Goal: Download file/media

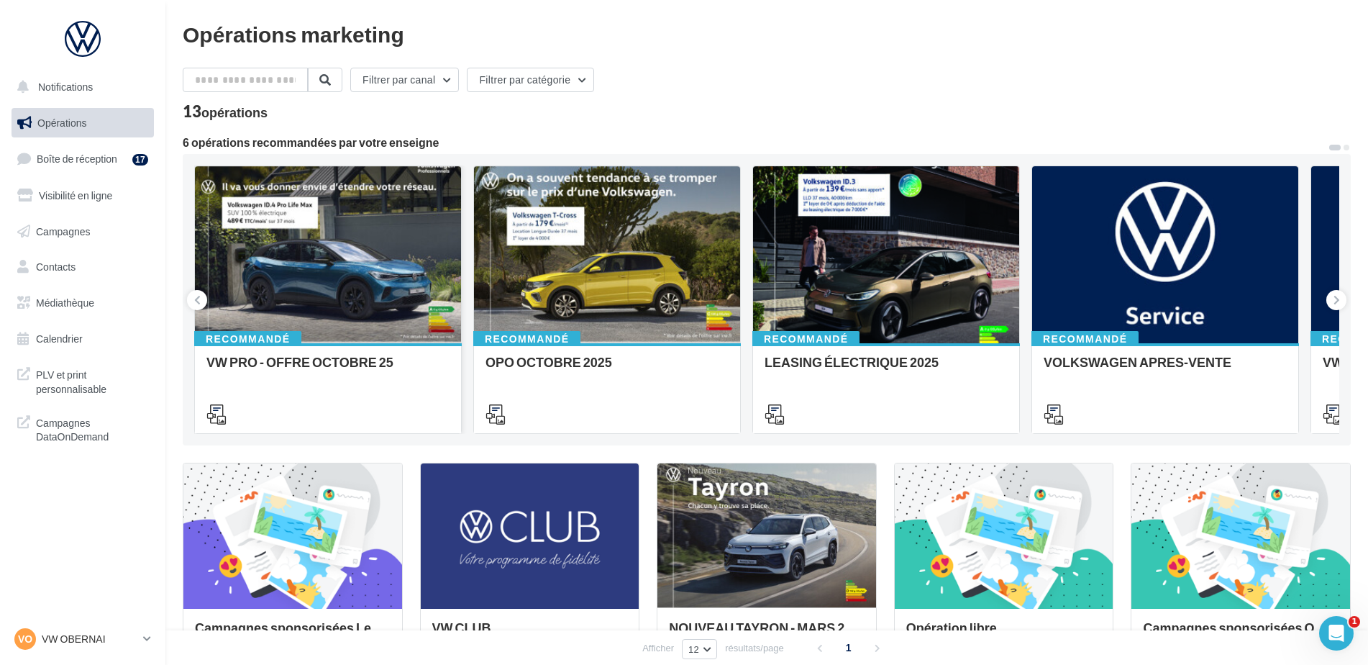
click at [304, 335] on div at bounding box center [328, 255] width 266 height 178
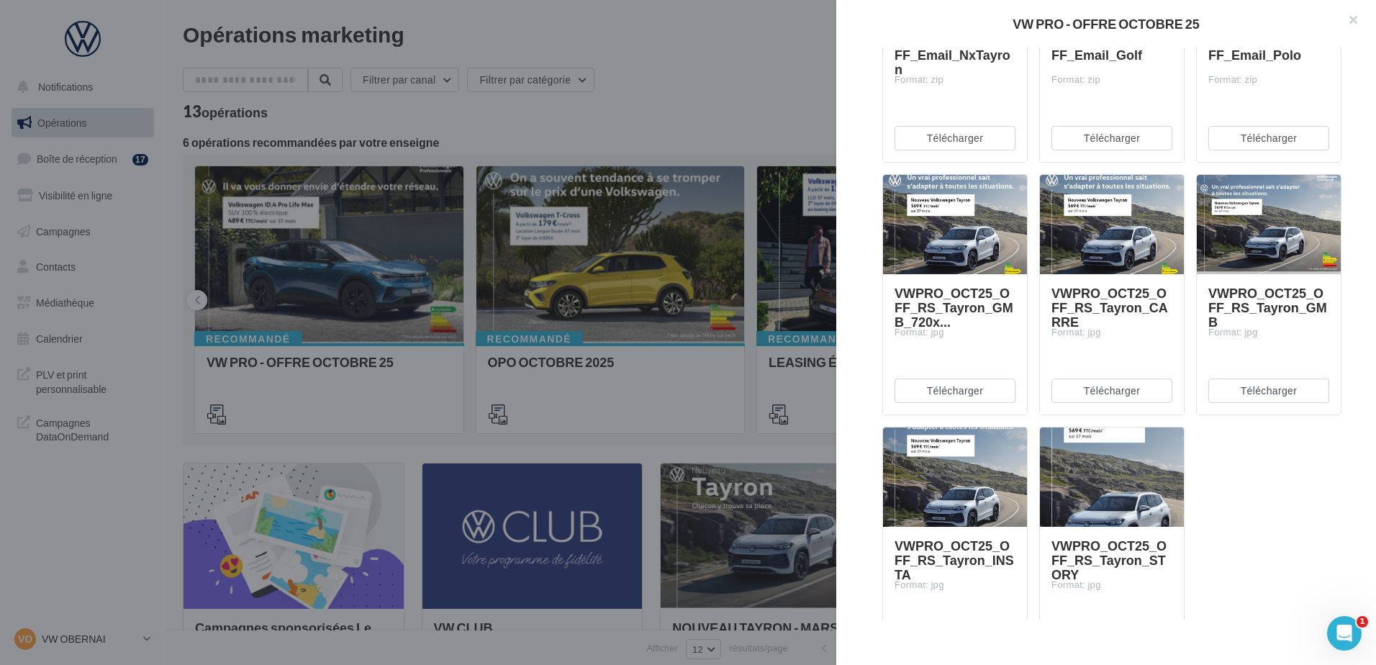
scroll to position [5608, 0]
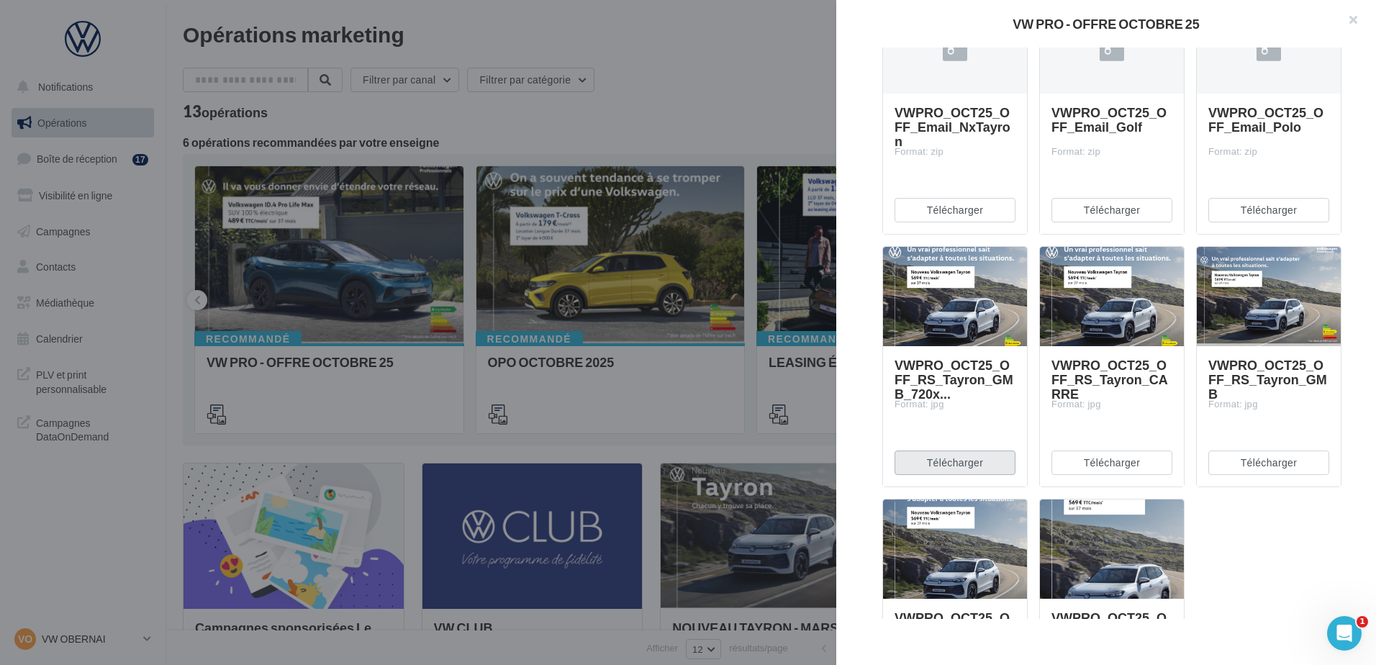
click at [974, 466] on button "Télécharger" at bounding box center [954, 462] width 121 height 24
click at [371, 257] on div at bounding box center [688, 332] width 1376 height 665
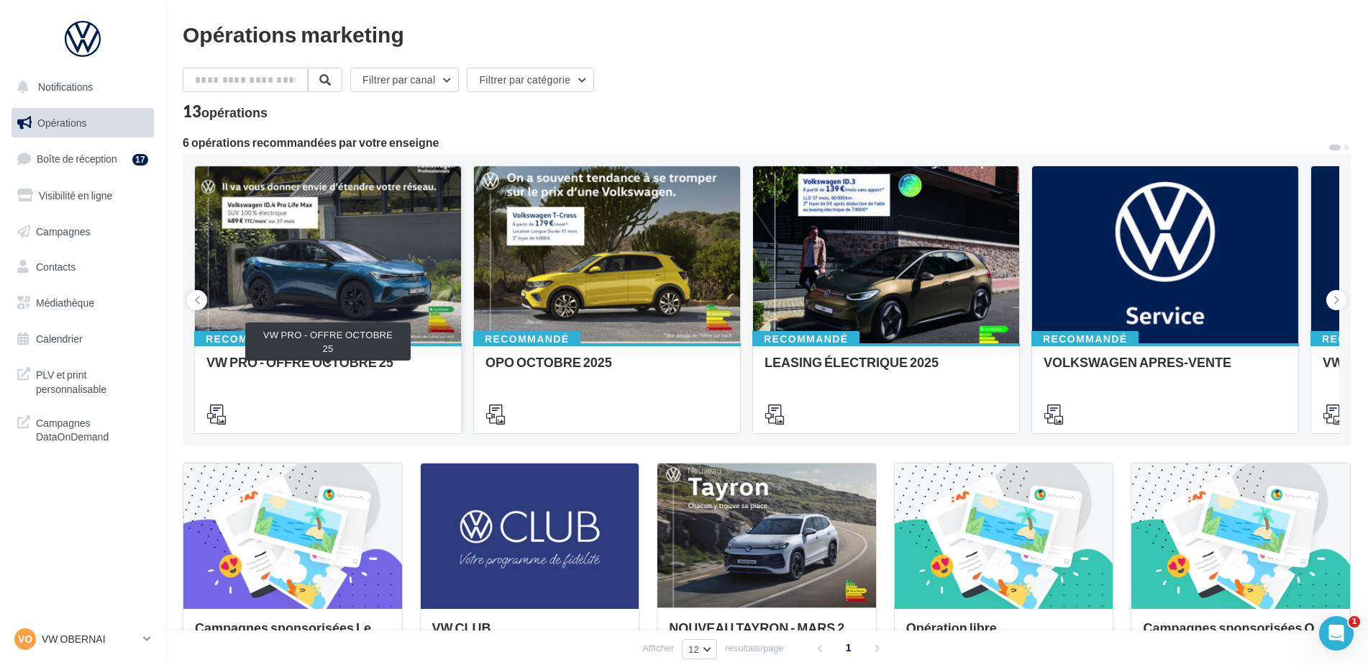
click at [330, 376] on div "VW PRO - OFFRE OCTOBRE 25" at bounding box center [327, 369] width 243 height 29
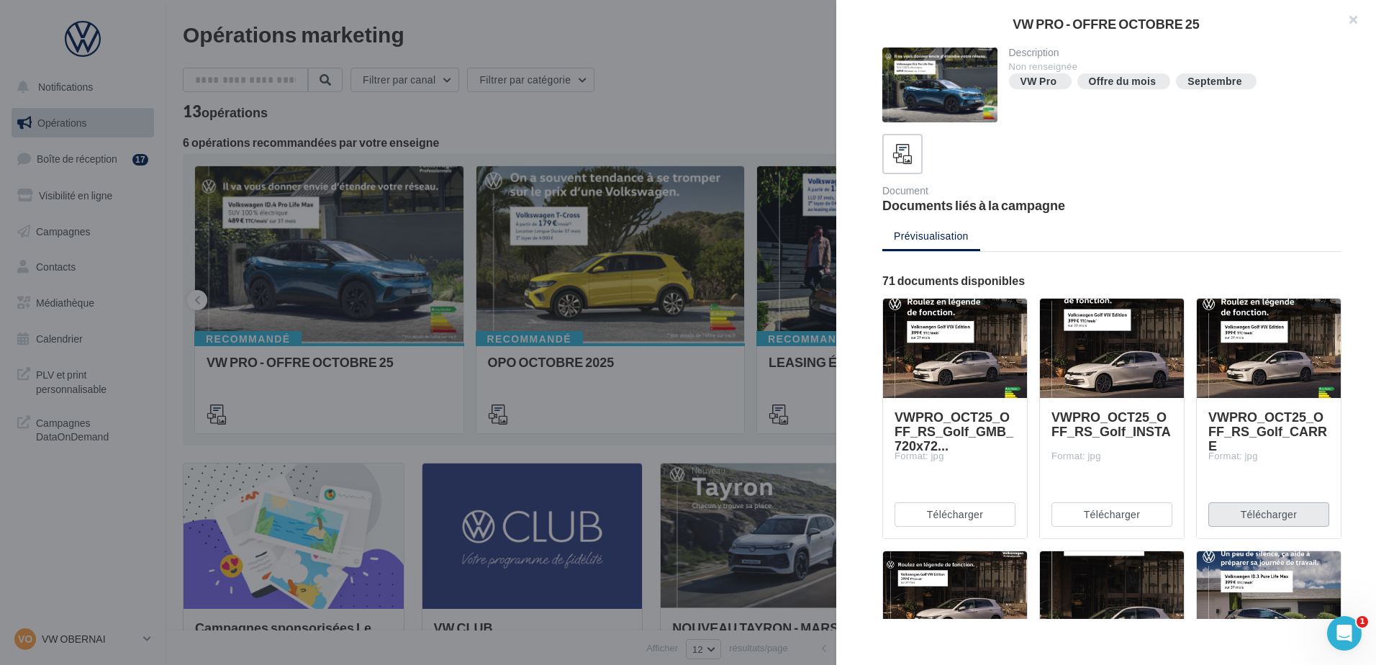
click at [1252, 525] on button "Télécharger" at bounding box center [1268, 514] width 121 height 24
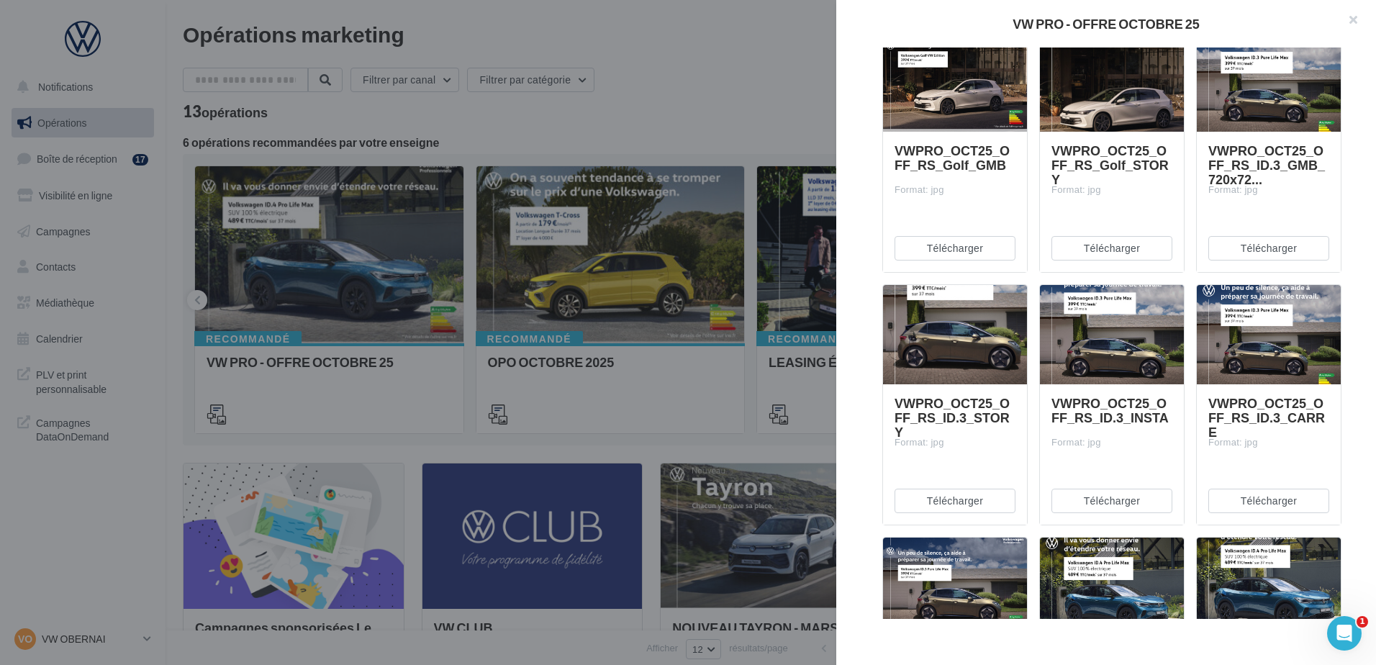
scroll to position [519, 0]
click at [1223, 504] on button "Télécharger" at bounding box center [1268, 500] width 121 height 24
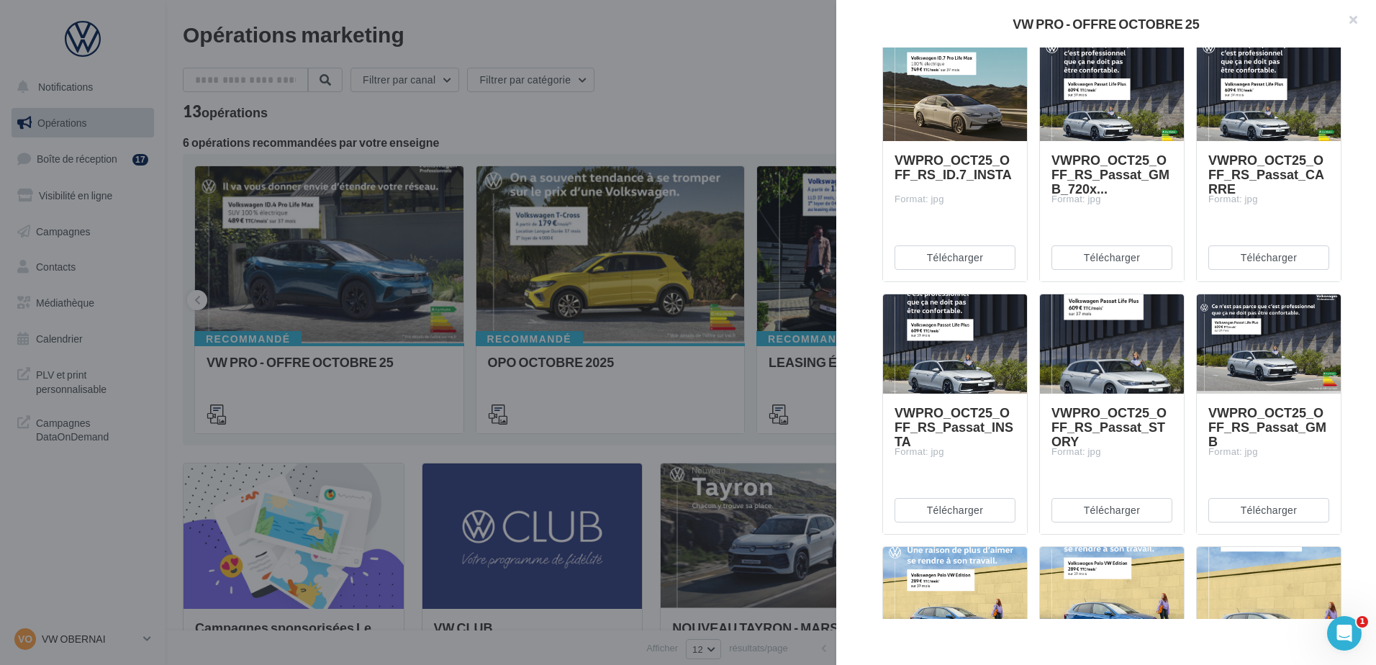
scroll to position [2278, 0]
click at [1240, 253] on button "Télécharger" at bounding box center [1268, 257] width 121 height 24
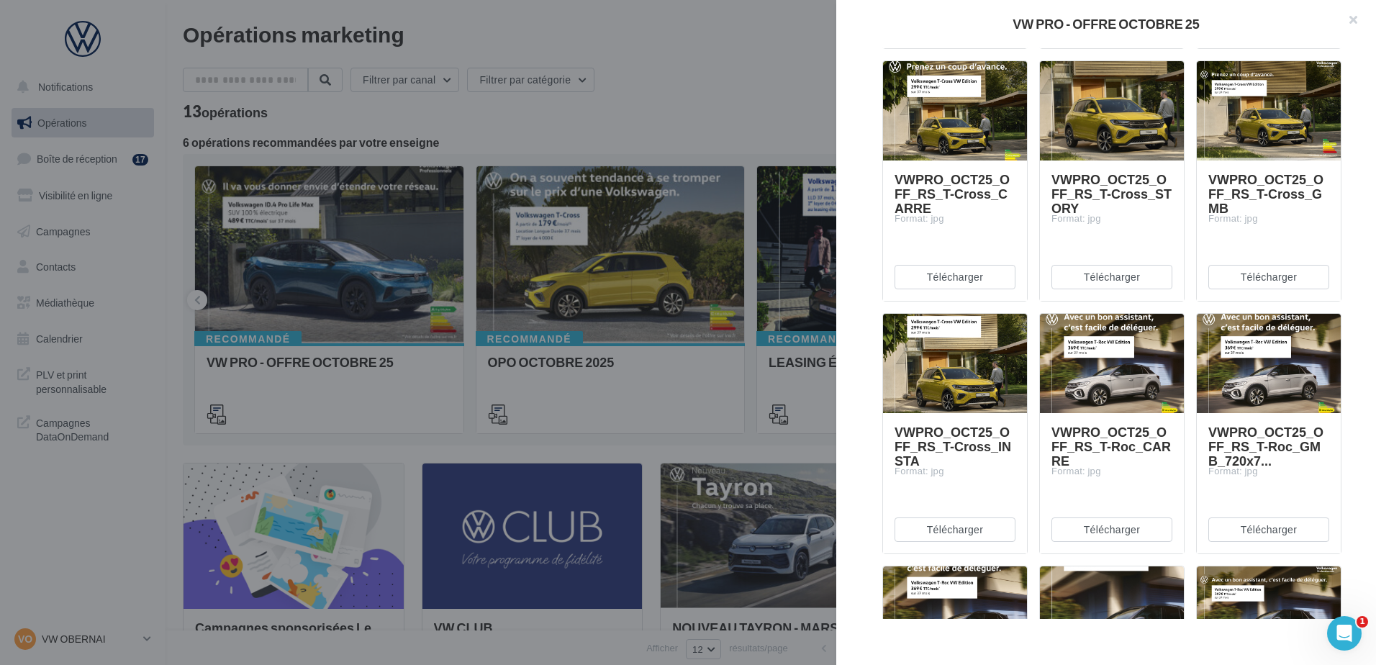
scroll to position [3271, 0]
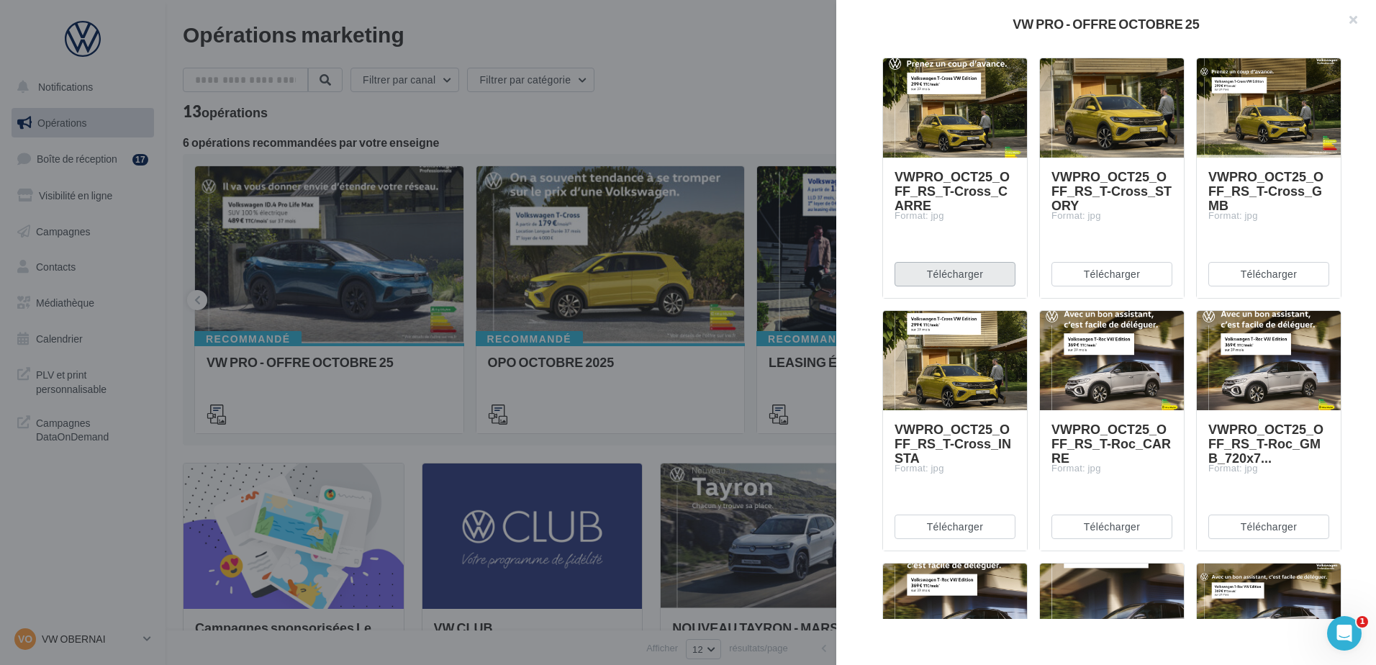
click at [950, 283] on button "Télécharger" at bounding box center [954, 274] width 121 height 24
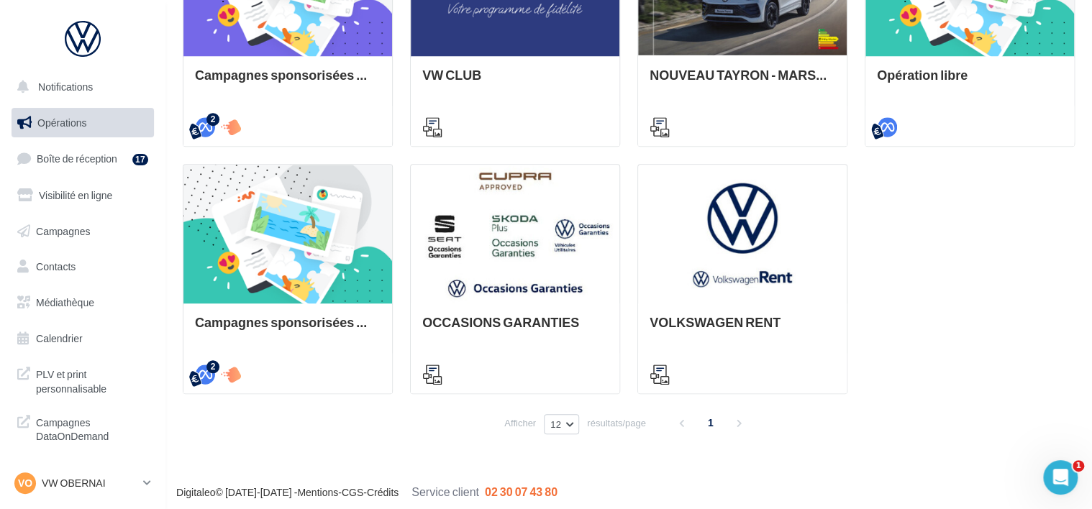
scroll to position [504, 0]
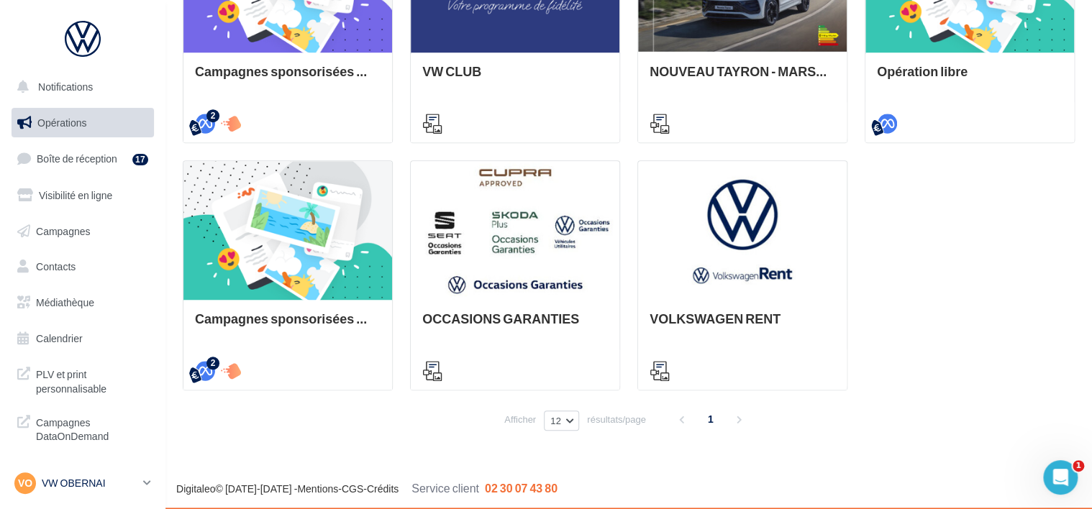
click at [53, 494] on link "VO VW OBERNAI vw-obe-dut" at bounding box center [83, 483] width 142 height 27
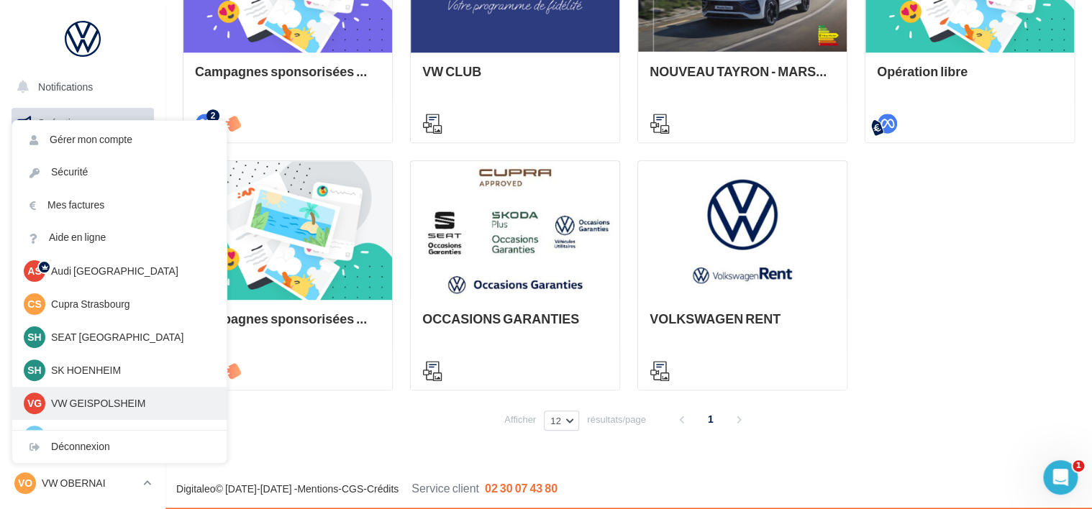
scroll to position [66, 0]
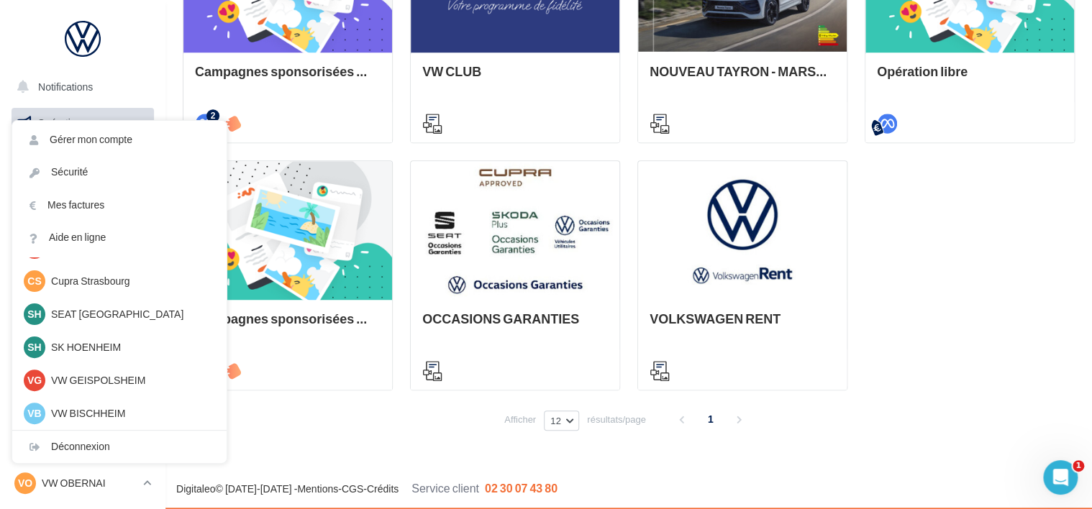
click at [305, 420] on div "Afficher 12 12 24 48 96 résultats/page 1" at bounding box center [629, 419] width 892 height 35
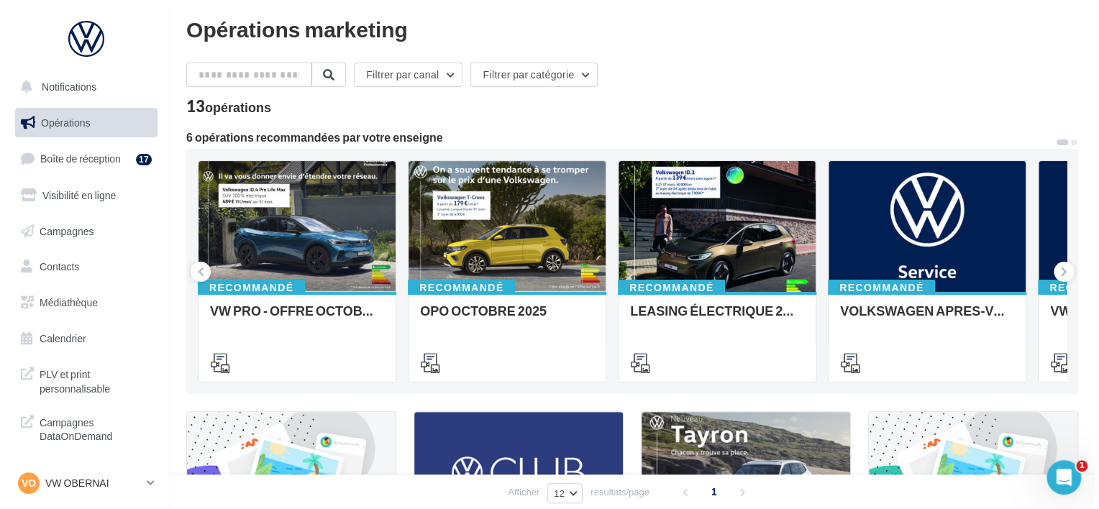
scroll to position [0, 0]
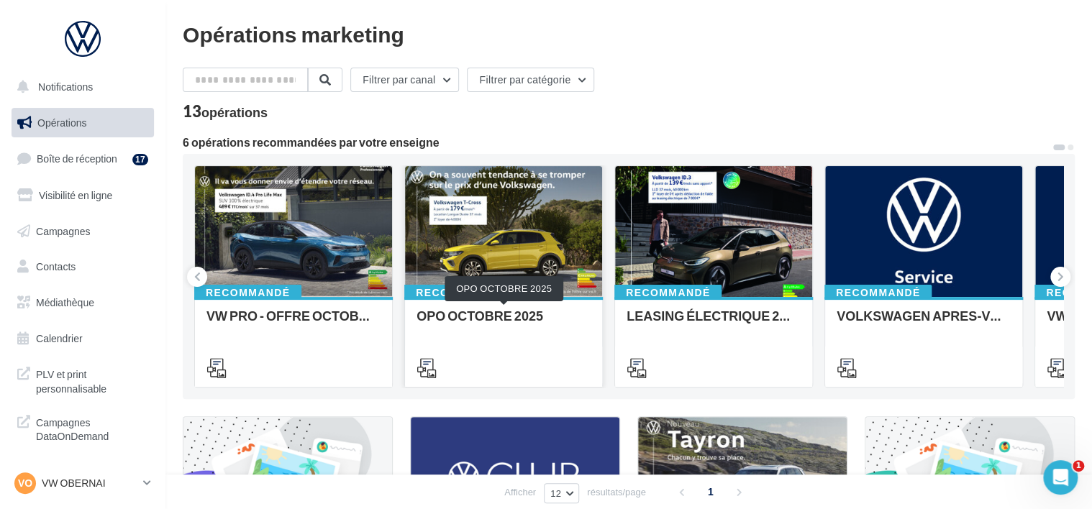
click at [433, 309] on div "OPO OCTOBRE 2025" at bounding box center [504, 323] width 174 height 29
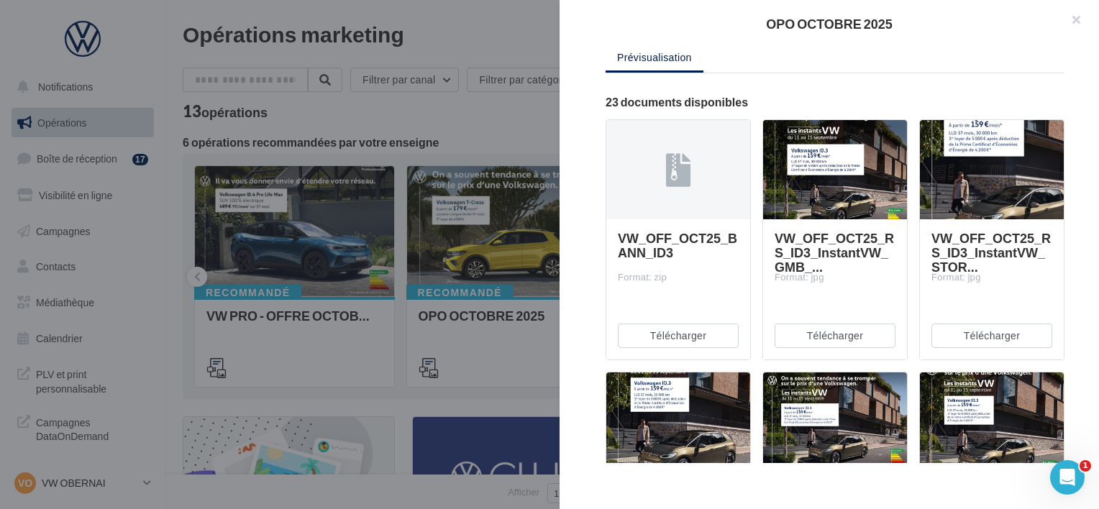
scroll to position [144, 0]
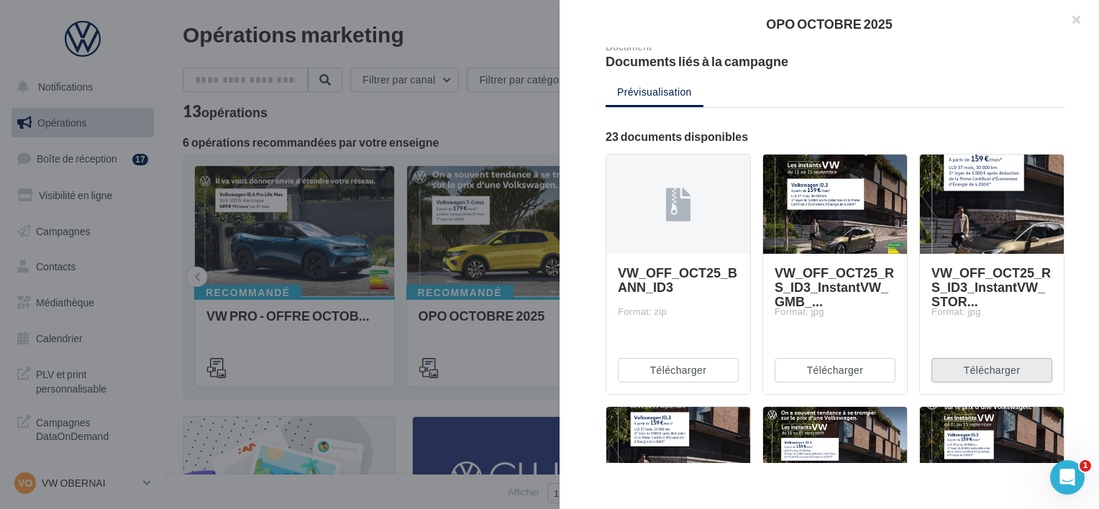
click at [938, 360] on button "Télécharger" at bounding box center [992, 370] width 121 height 24
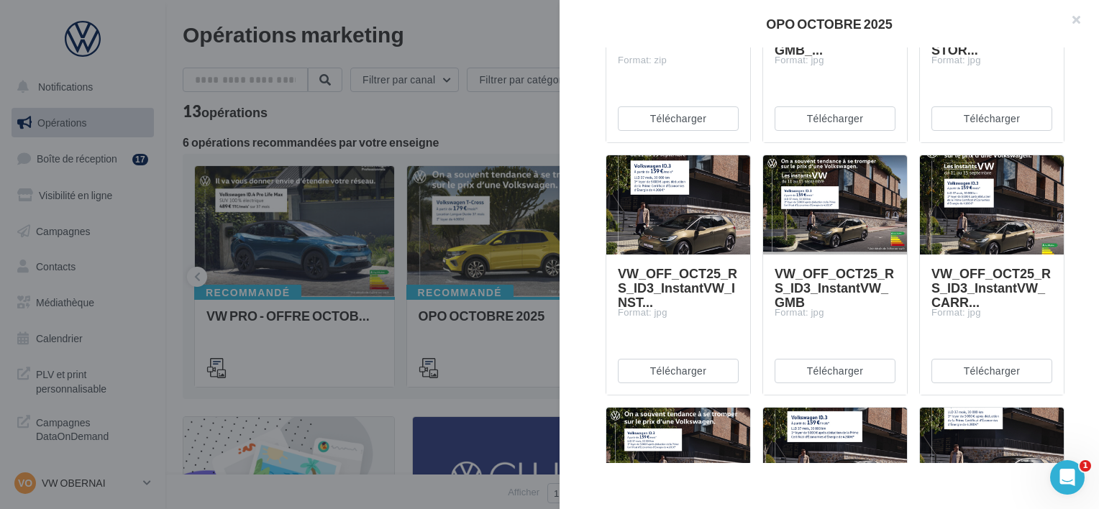
scroll to position [432, 0]
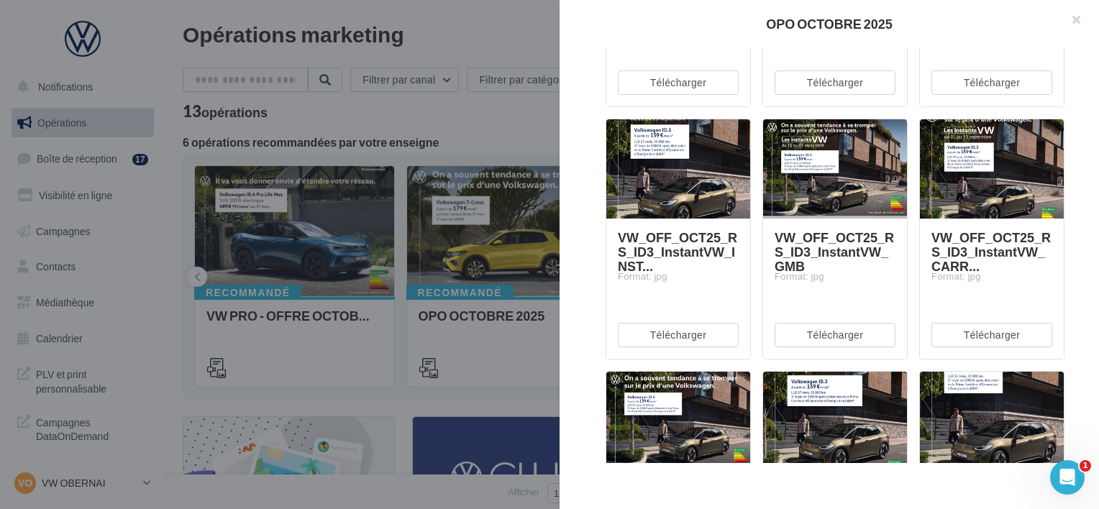
click at [584, 364] on div "Description Non renseignée Offre du mois VN OCTOBRE Document Documents liés à l…" at bounding box center [835, 255] width 551 height 416
click at [934, 342] on button "Télécharger" at bounding box center [992, 335] width 121 height 24
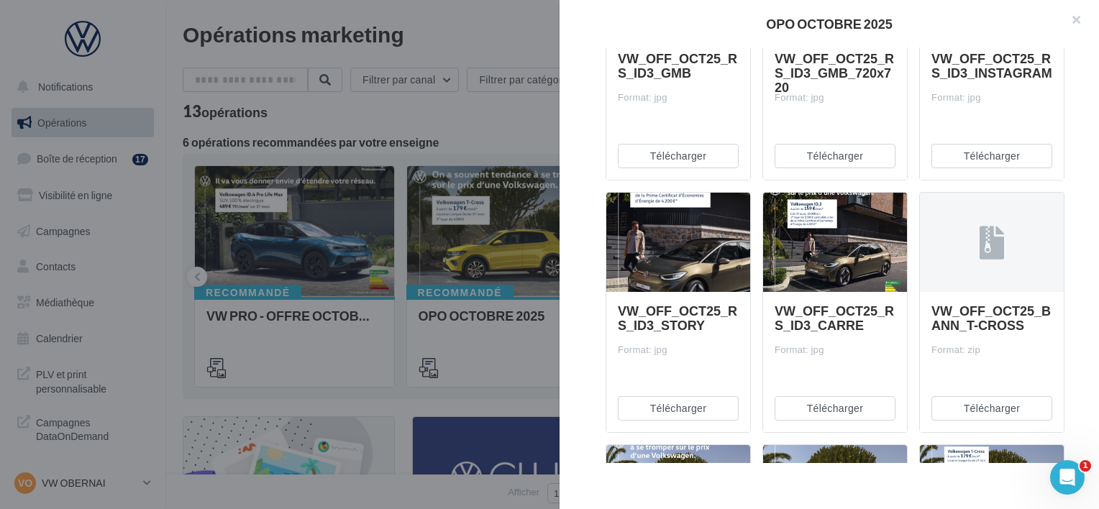
click at [587, 272] on div "Description Non renseignée Offre du mois VN OCTOBRE Document Documents liés à l…" at bounding box center [835, 255] width 551 height 416
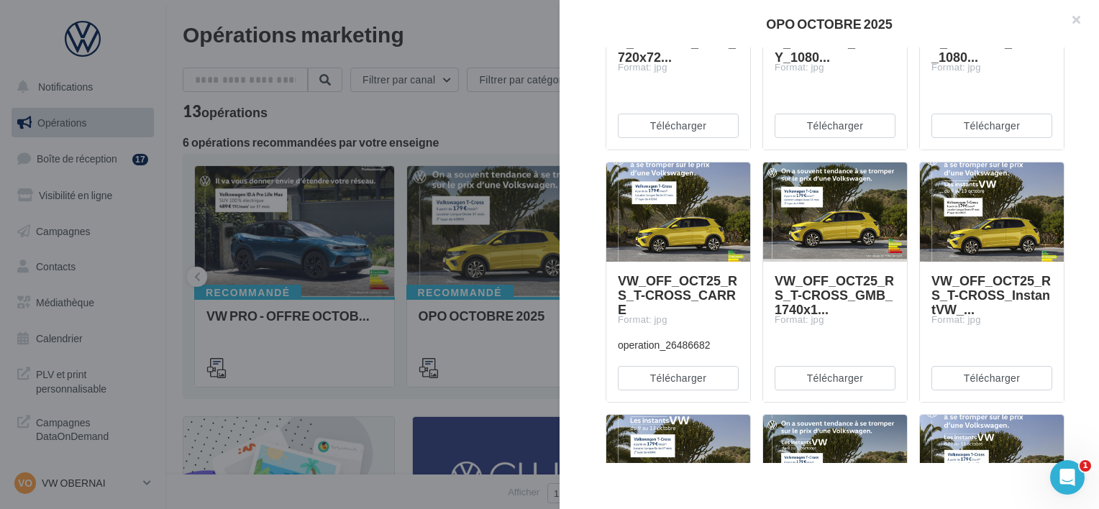
scroll to position [1439, 0]
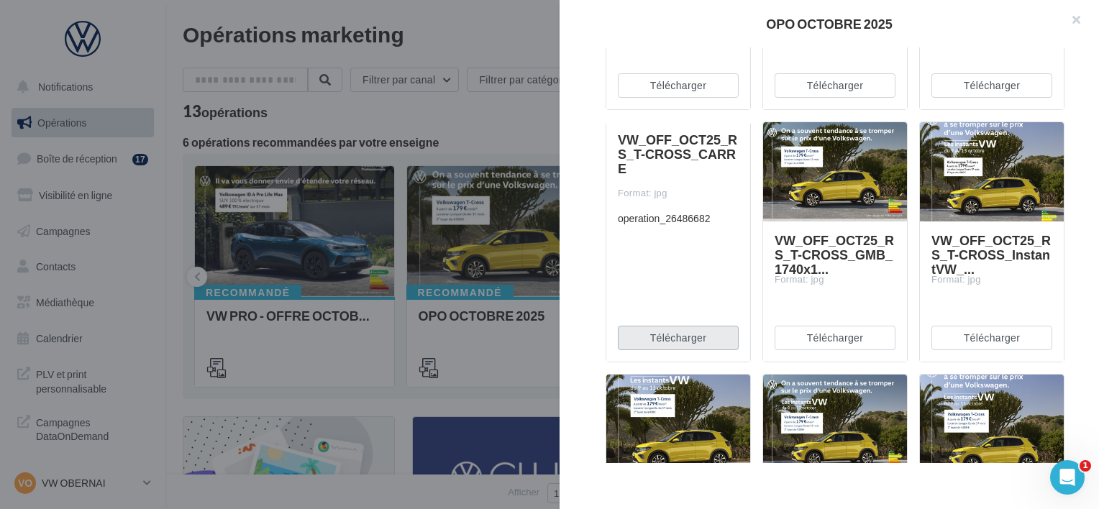
click at [726, 341] on button "Télécharger" at bounding box center [678, 338] width 121 height 24
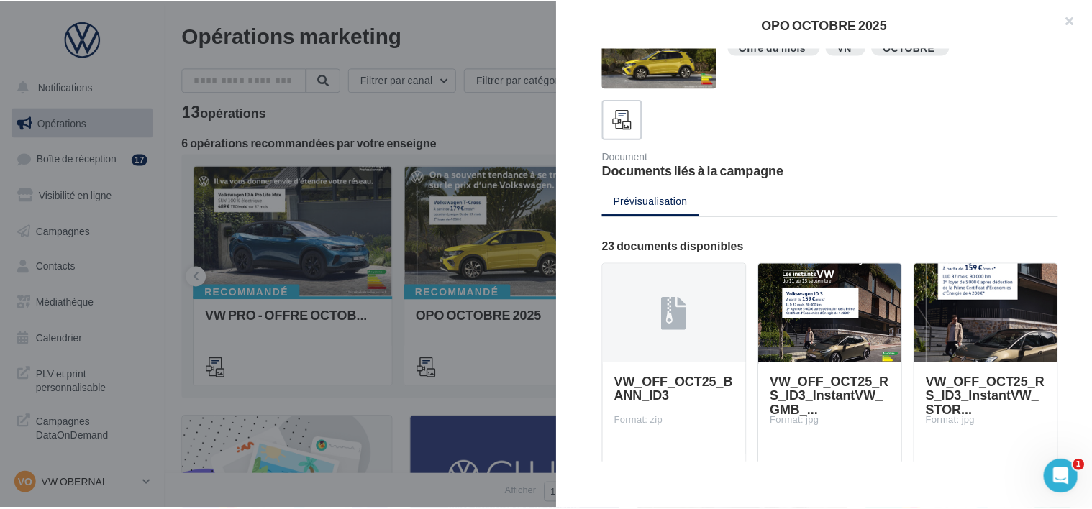
scroll to position [0, 0]
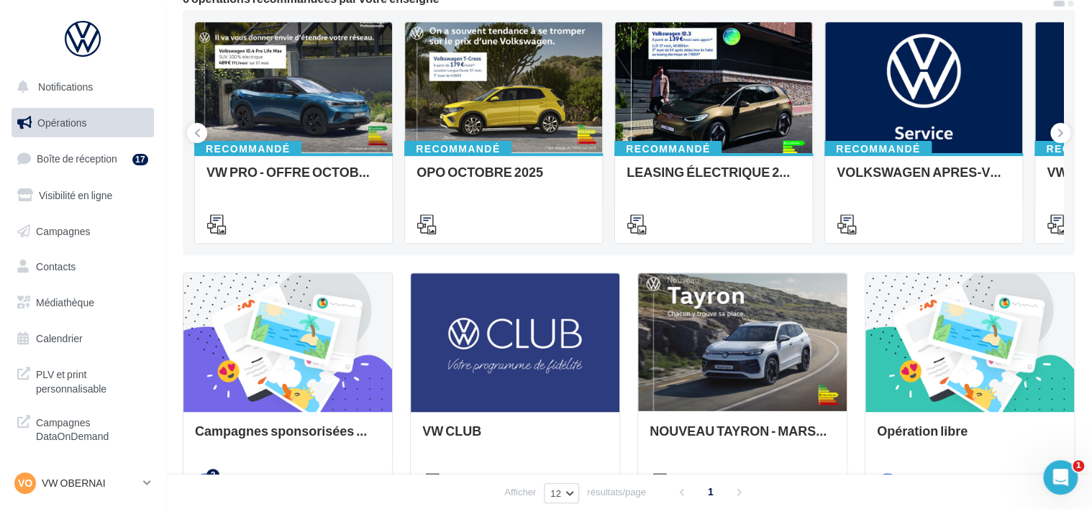
click at [138, 455] on nav "Notifications Opérations Boîte de réception 17 Visibilité en ligne Campagnes Co…" at bounding box center [82, 254] width 165 height 509
click at [141, 483] on link "VO VW OBERNAI vw-obe-dut" at bounding box center [83, 483] width 142 height 27
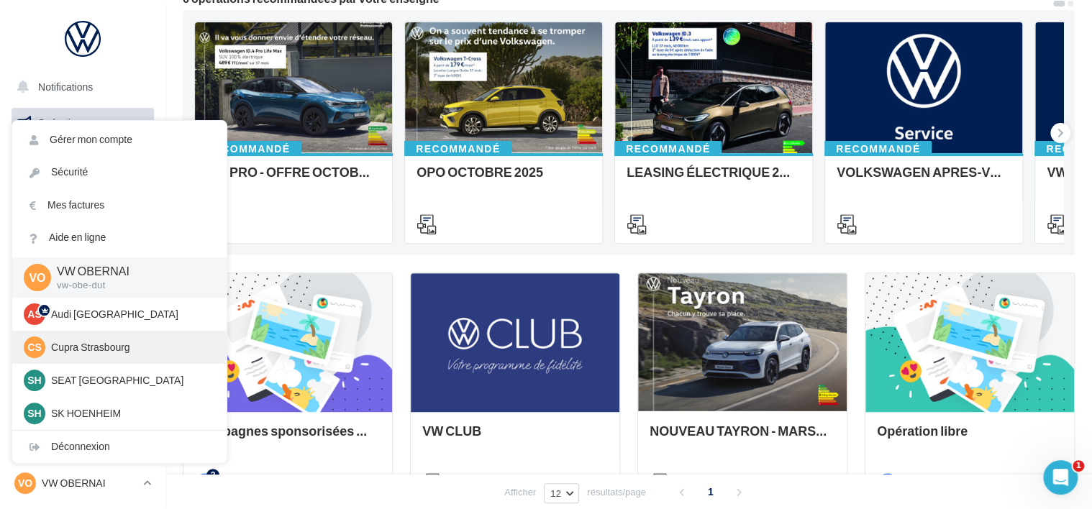
click at [138, 355] on div "CS Cupra Strasbourg cupra_strasbourg" at bounding box center [119, 348] width 191 height 22
